Goal: Transaction & Acquisition: Purchase product/service

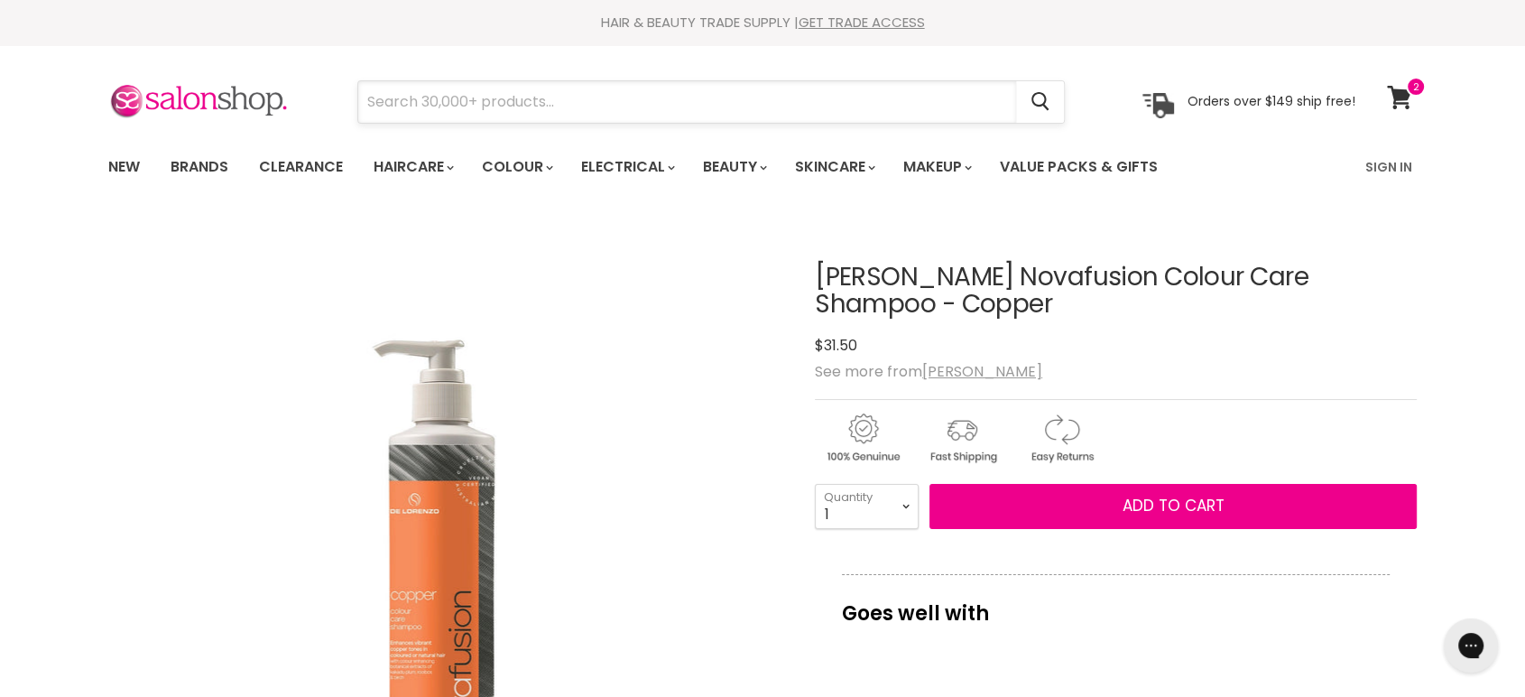
paste input "De Lorenzo Novafusion Colour Care Shampoo - Coral Peach"
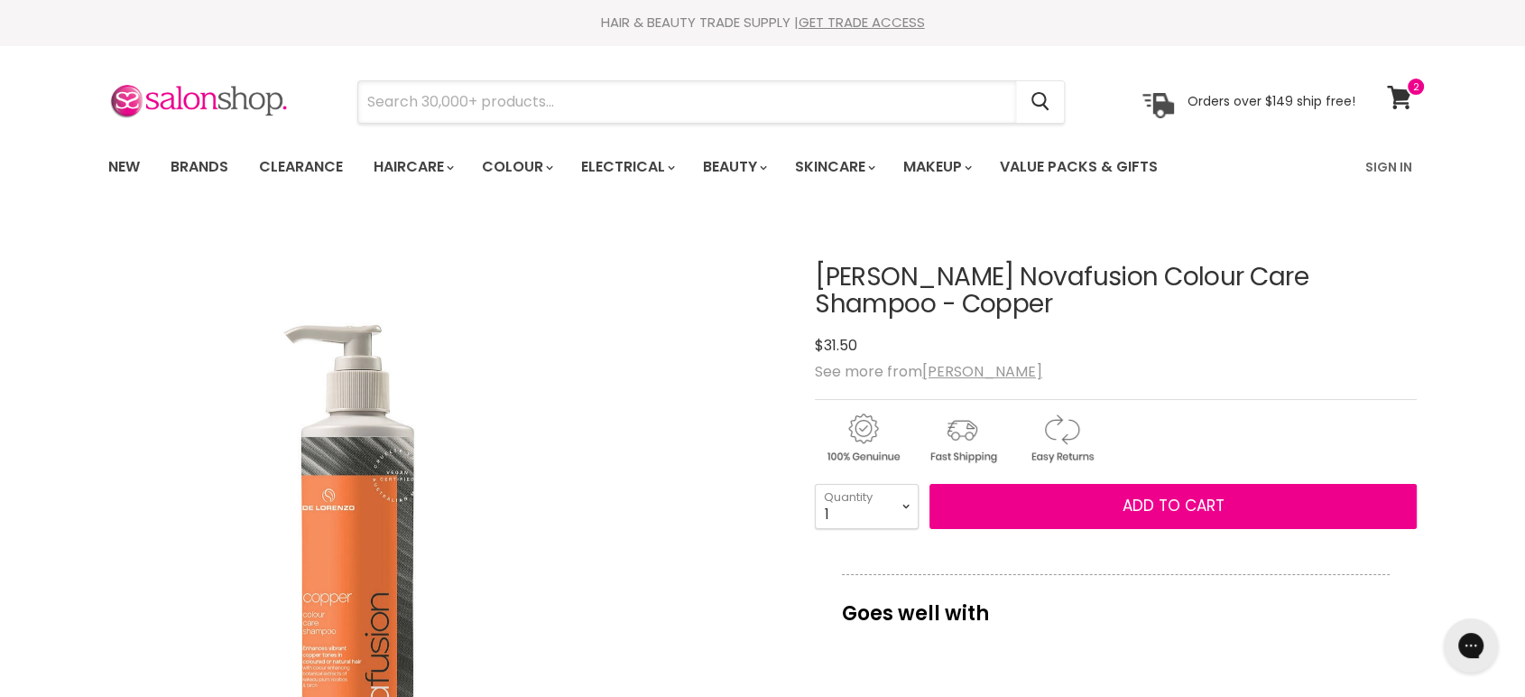
type input "De Lorenzo Novafusion Colour Care Shampoo - Coral Peach"
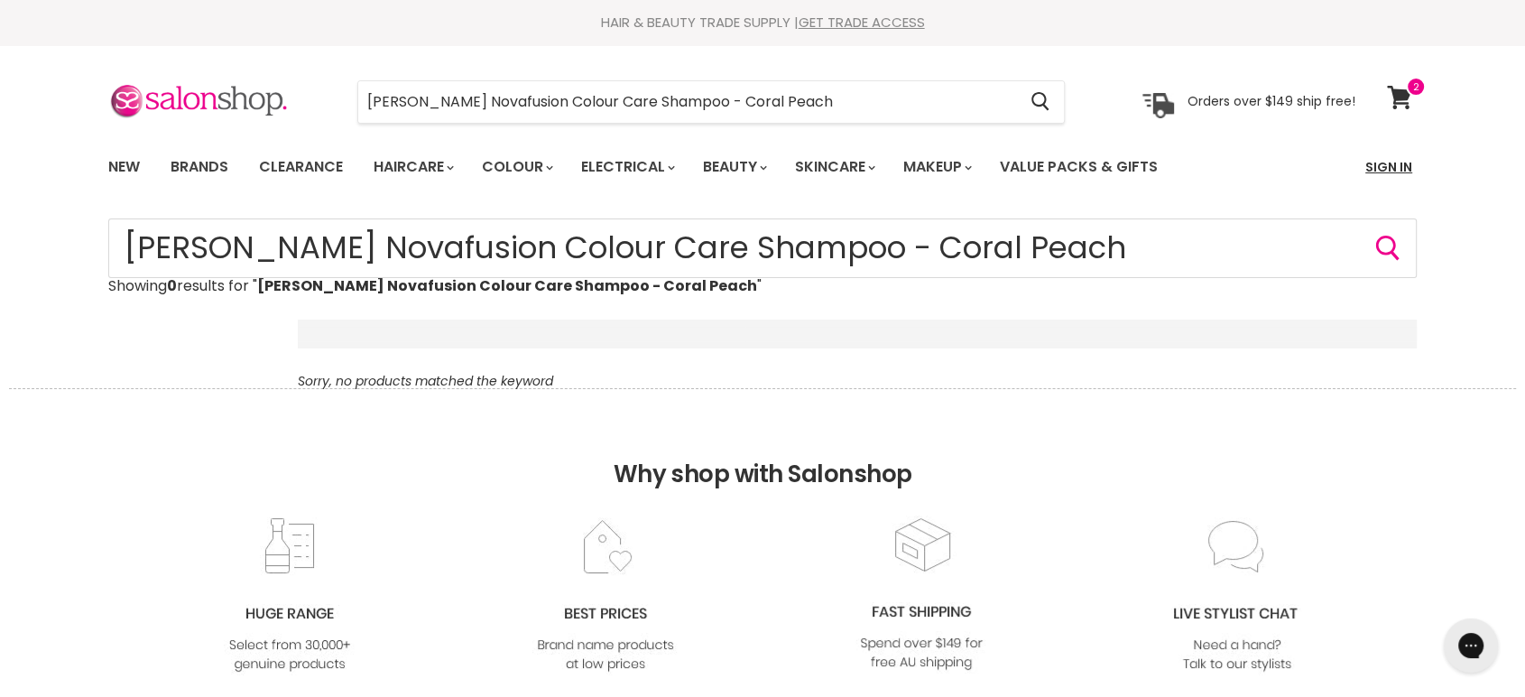
click at [1391, 157] on link "Sign In" at bounding box center [1388, 167] width 69 height 38
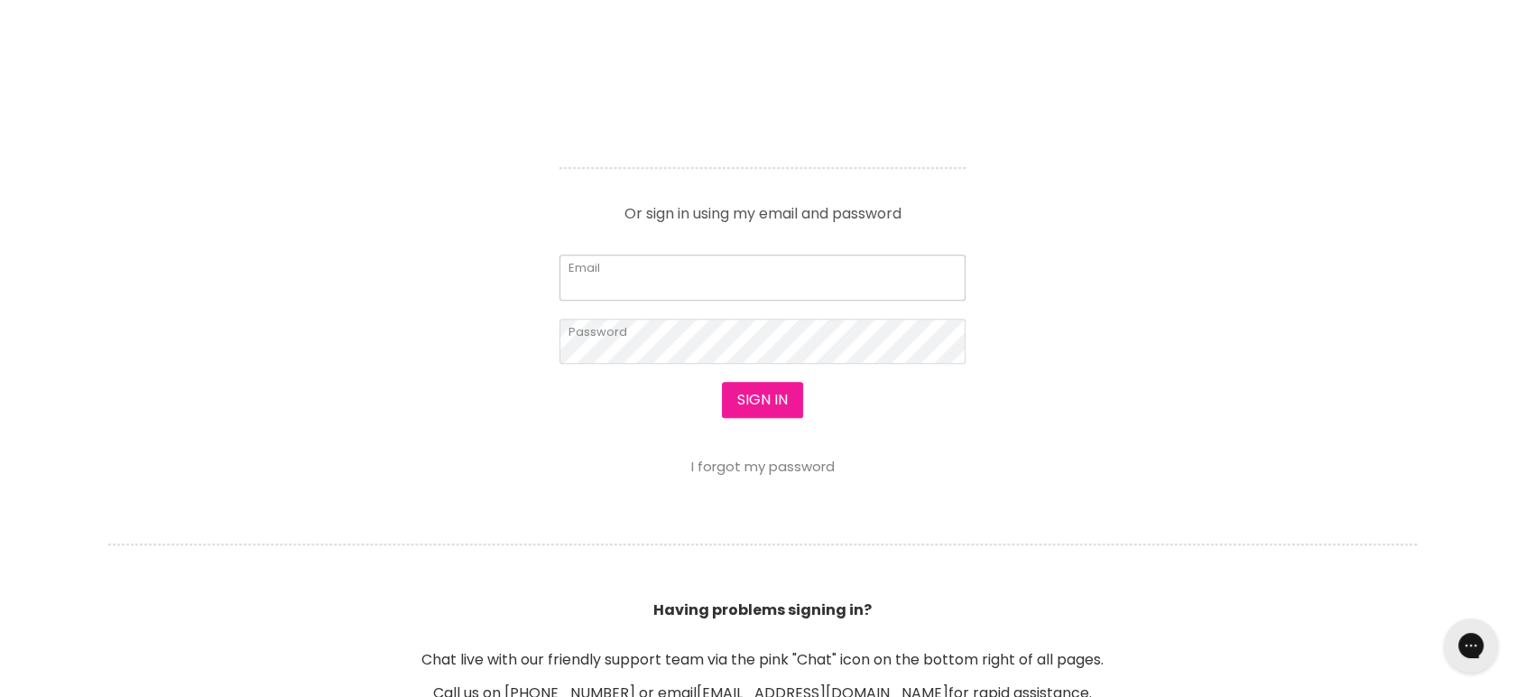
type input "cs.discountsalonsupplies@gmail.com"
click at [736, 393] on button "Sign in" at bounding box center [762, 400] width 81 height 36
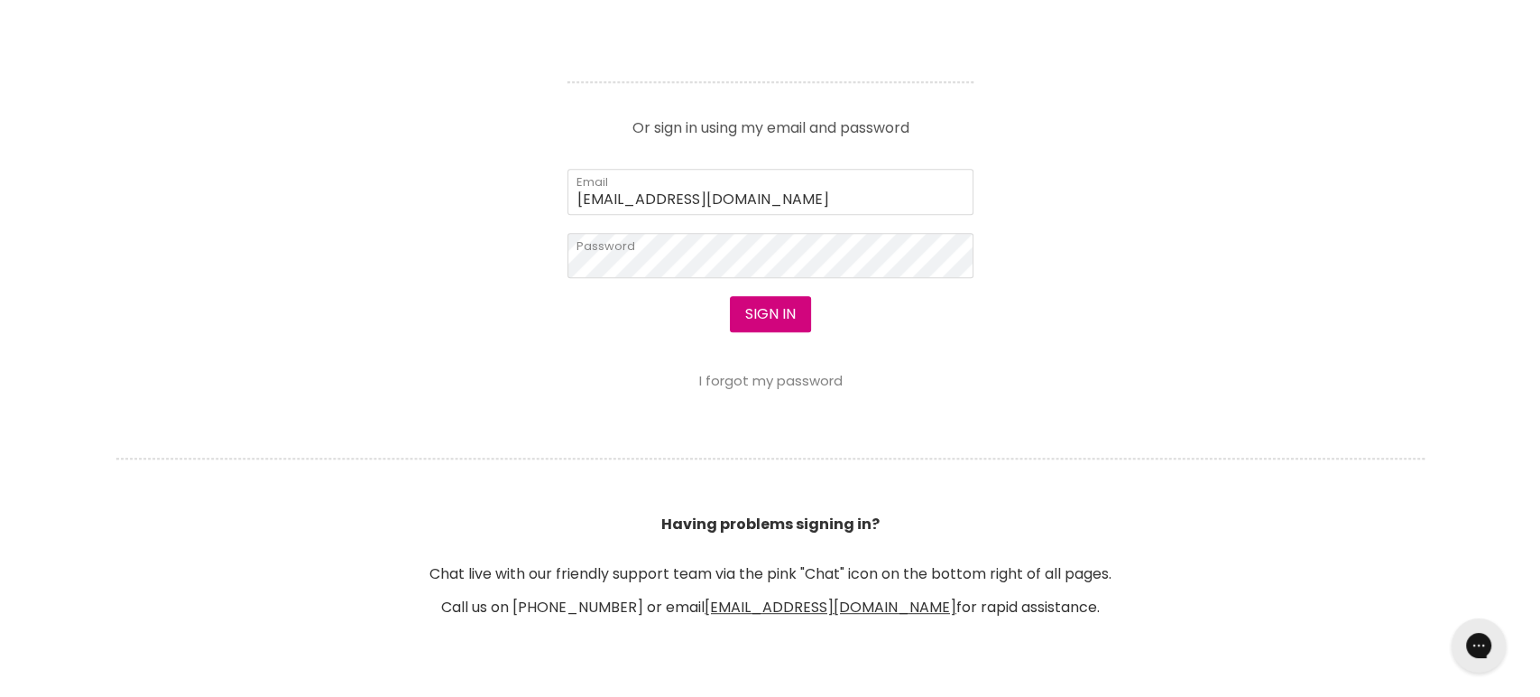
scroll to position [803, 0]
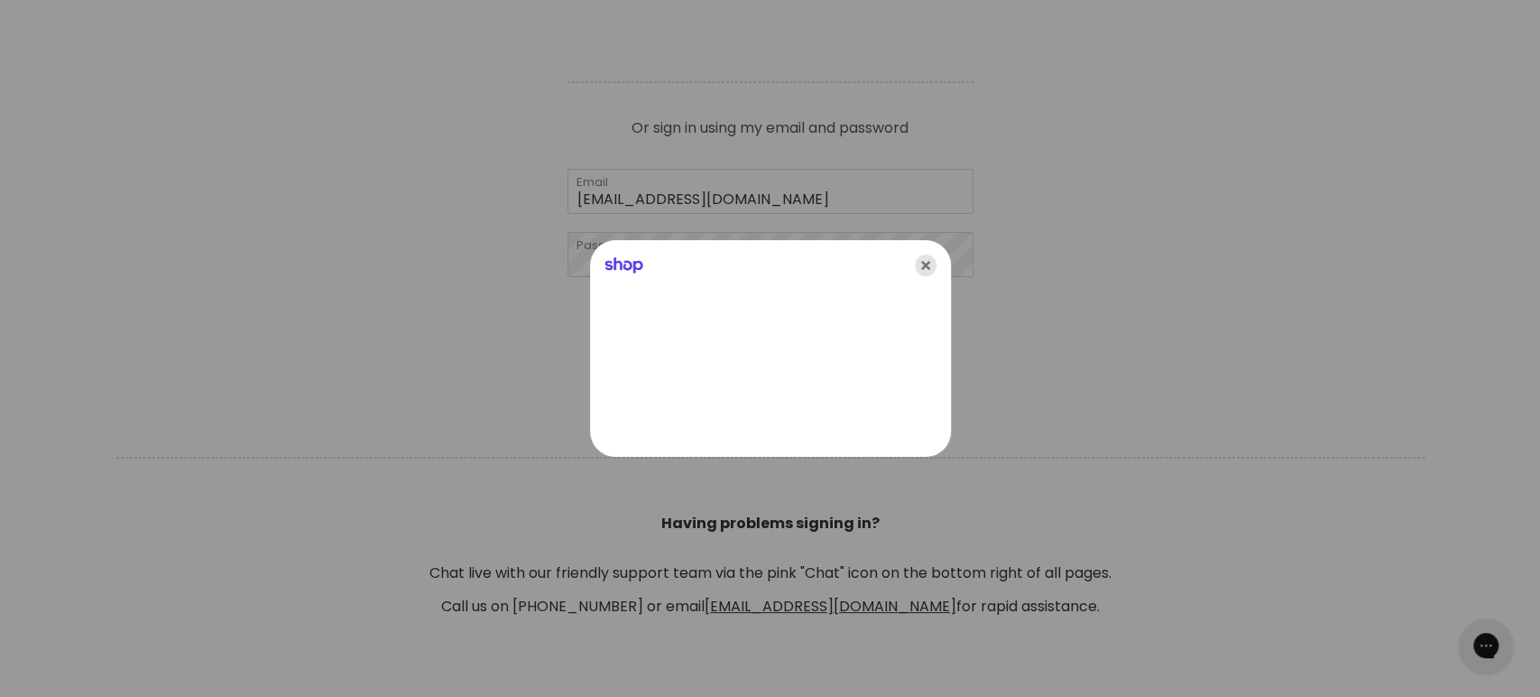
click at [924, 268] on icon "Close" at bounding box center [926, 265] width 22 height 22
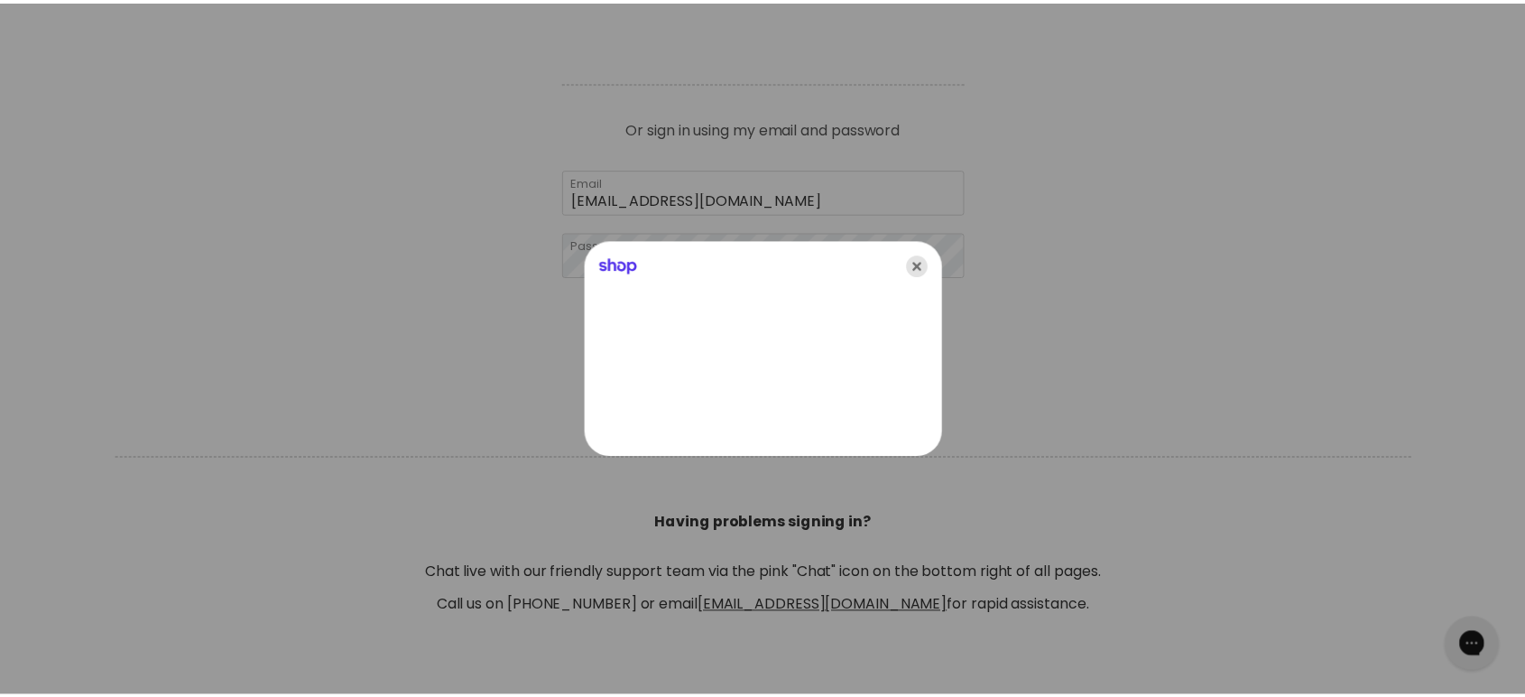
scroll to position [801, 0]
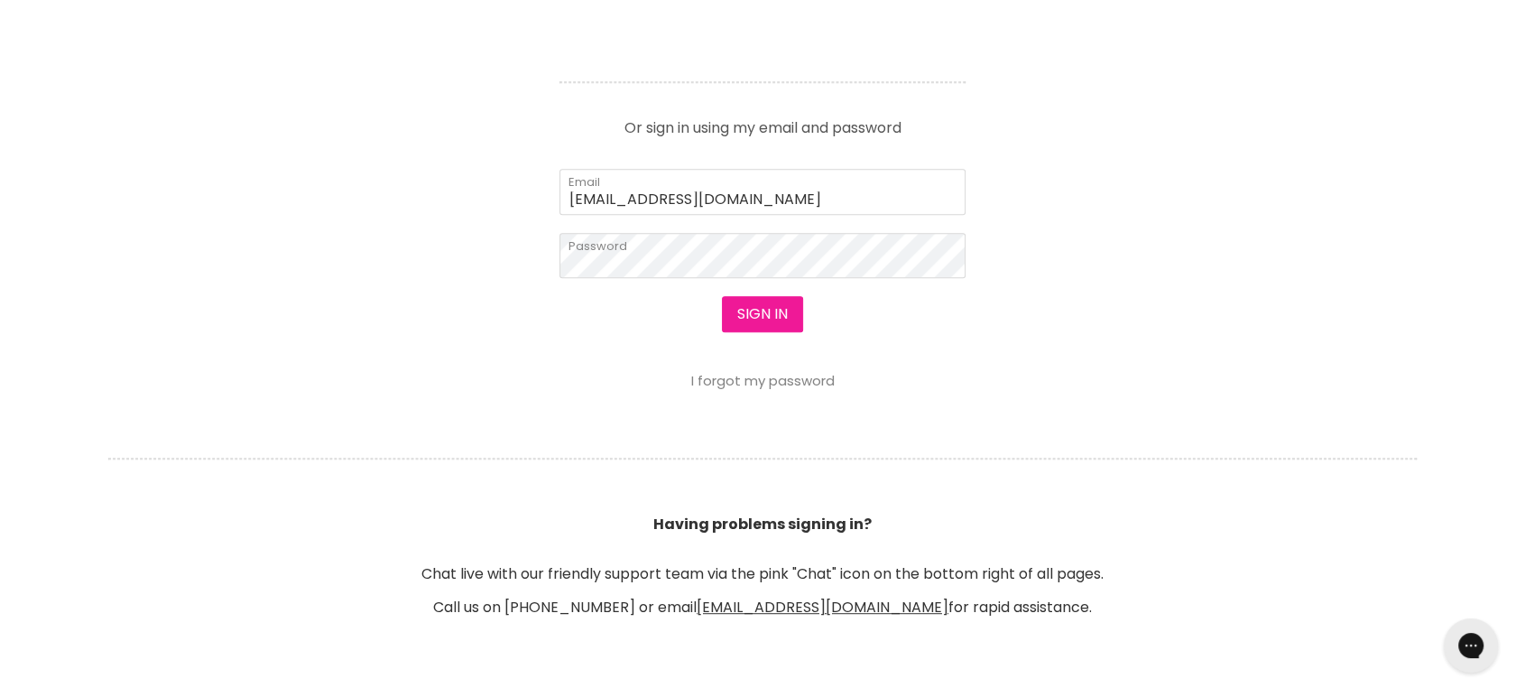
click at [748, 309] on button "Sign in" at bounding box center [762, 314] width 81 height 36
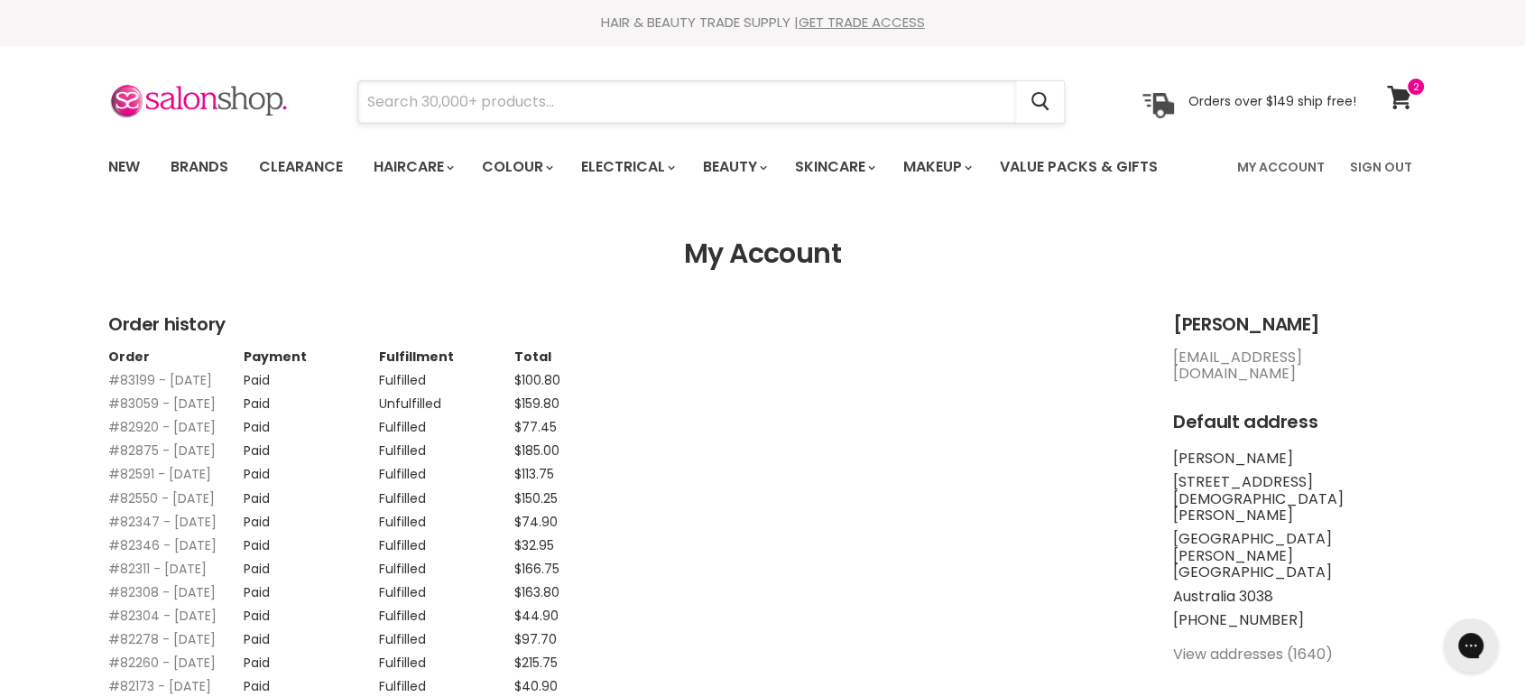
paste input "[PERSON_NAME] Novafusion Colour Care Shampoo - Coral Peach"
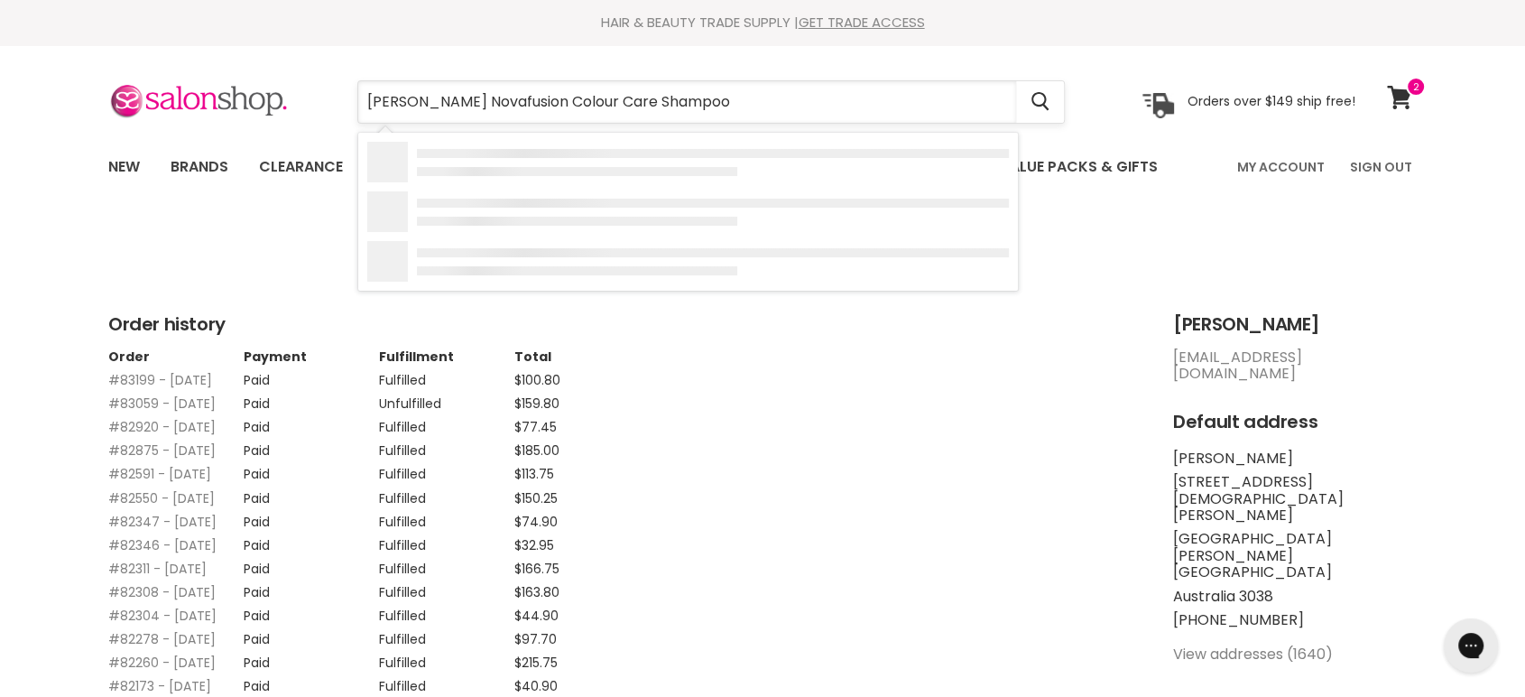
type input "De Lorenzo Novafusion Colour Care Shampoo"
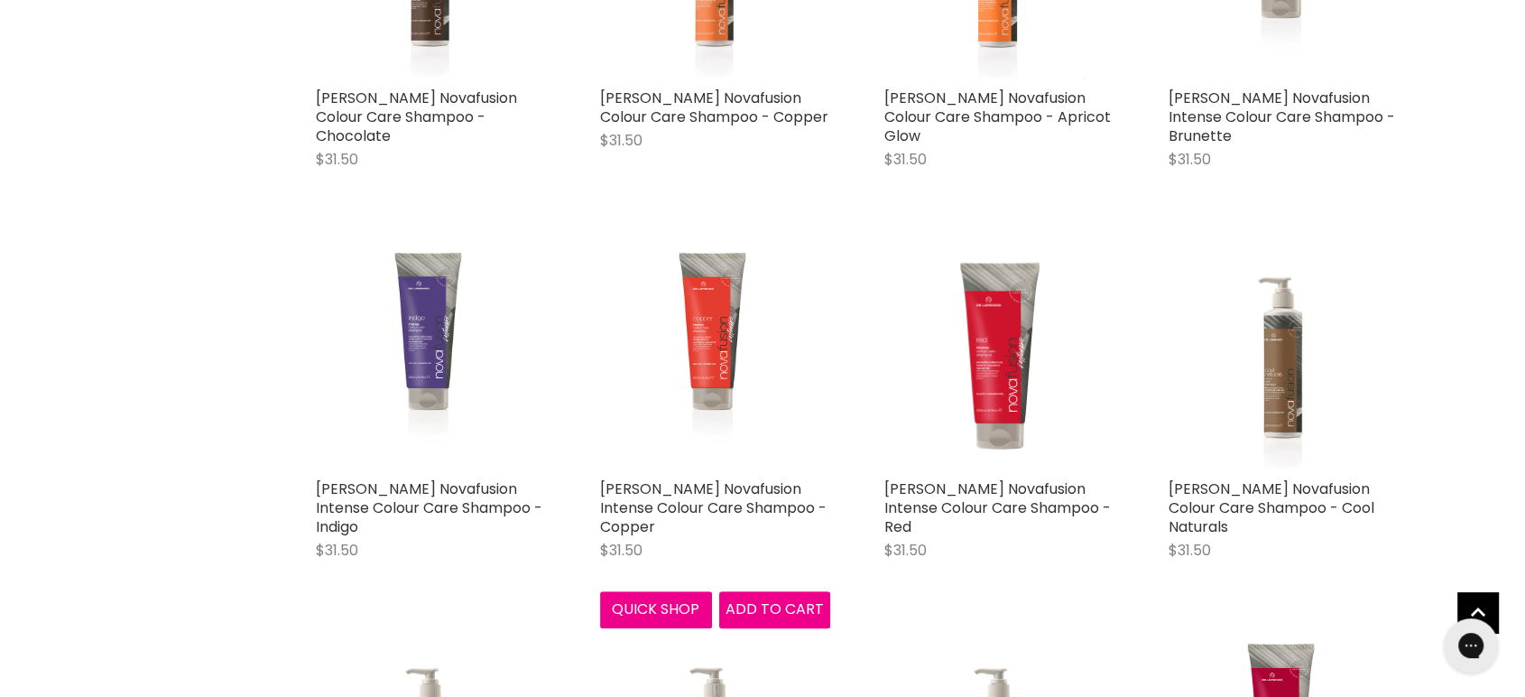
scroll to position [300, 0]
